Goal: Transaction & Acquisition: Purchase product/service

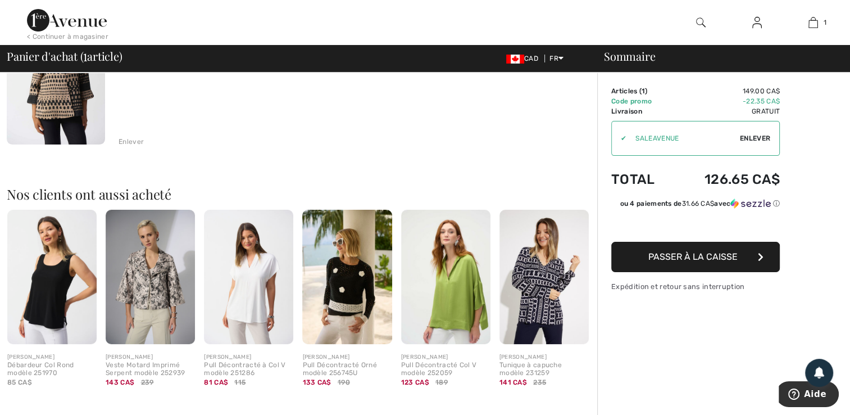
scroll to position [169, 0]
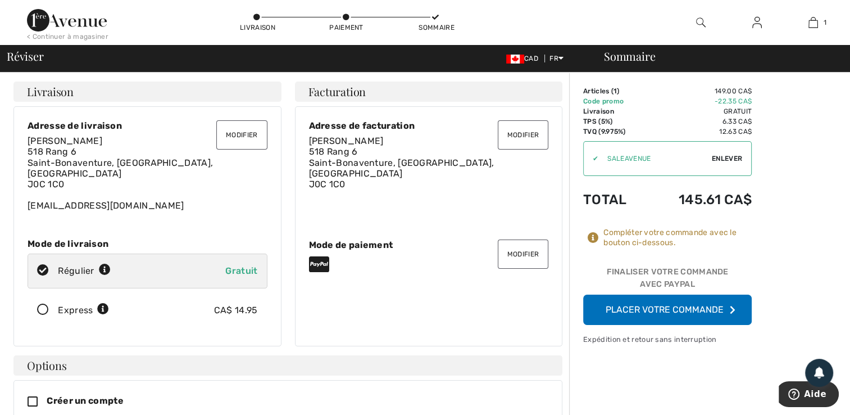
click at [650, 306] on button "Placer votre commande" at bounding box center [667, 310] width 169 height 30
